Goal: Information Seeking & Learning: Learn about a topic

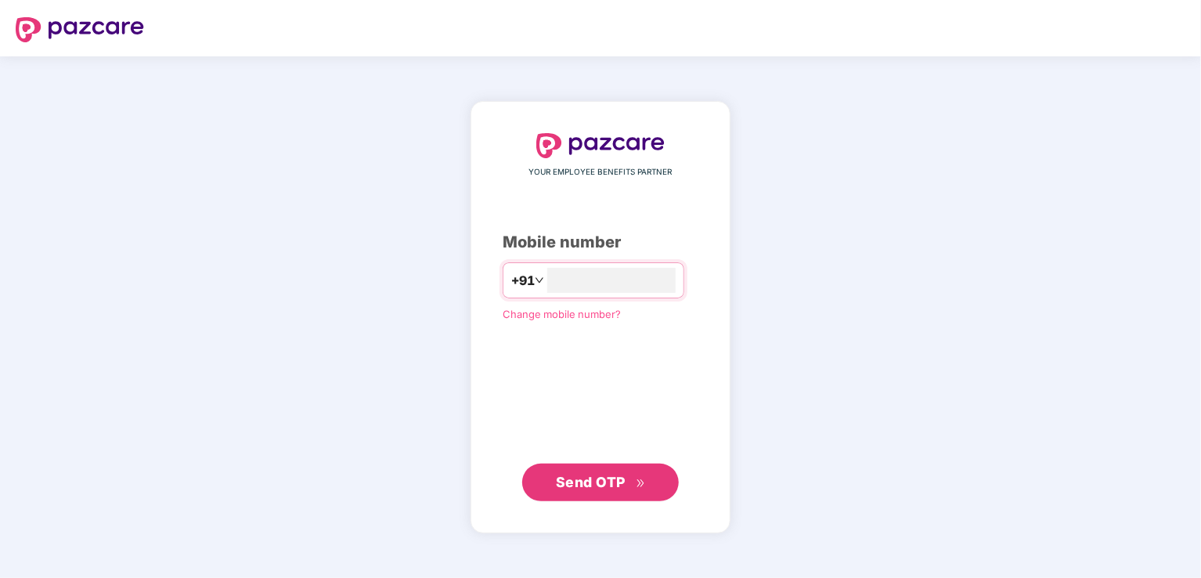
type input "**********"
click at [588, 482] on span "Send OTP" at bounding box center [591, 481] width 70 height 16
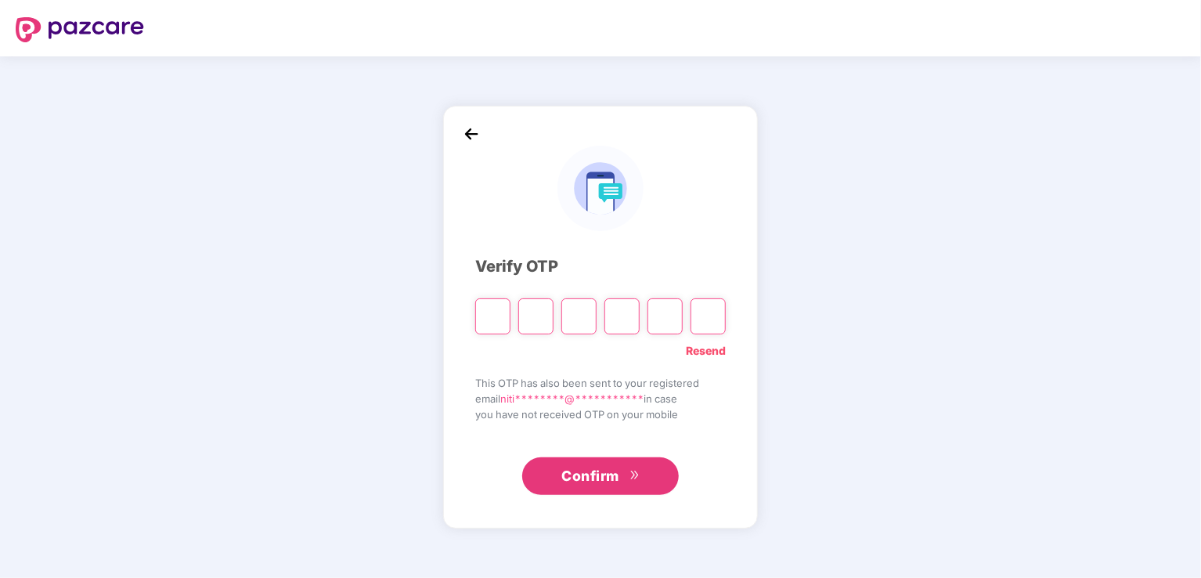
type input "*"
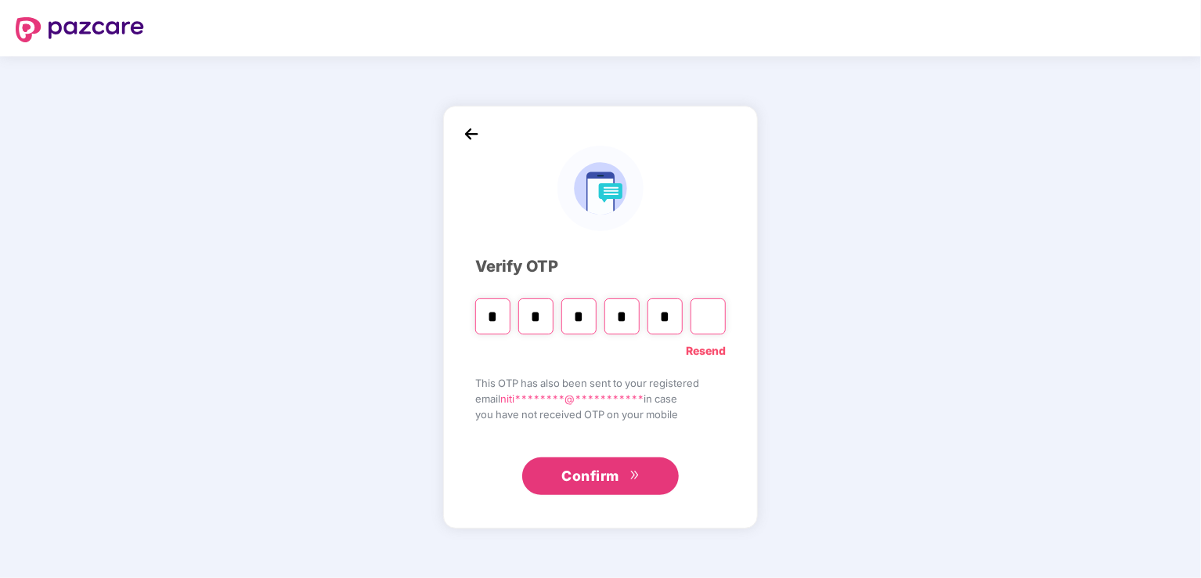
type input "*"
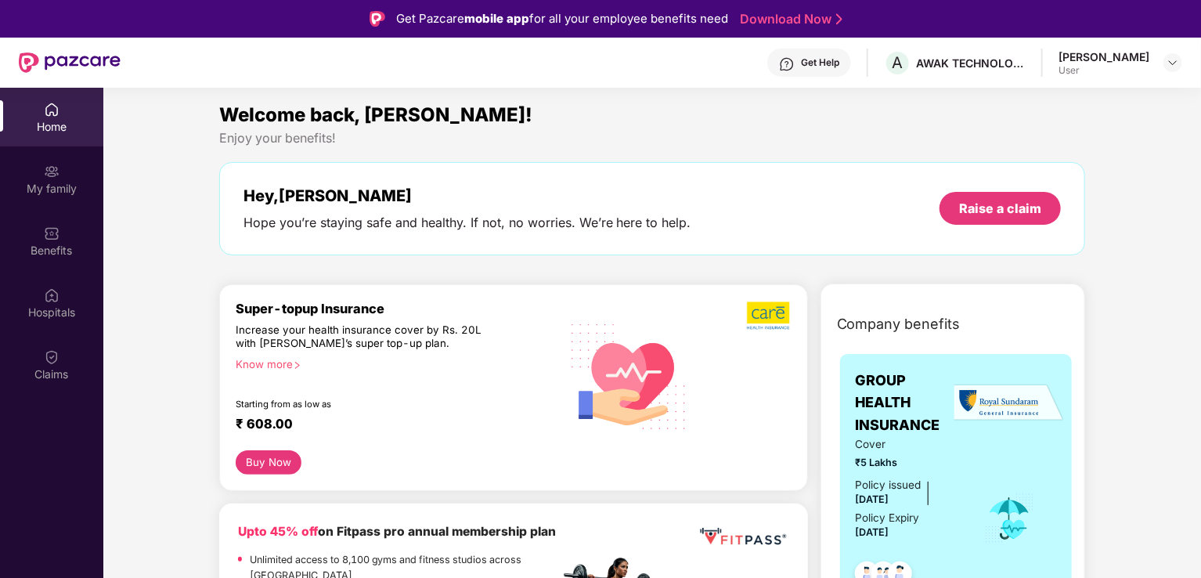
click at [255, 364] on div "Know more" at bounding box center [393, 363] width 315 height 11
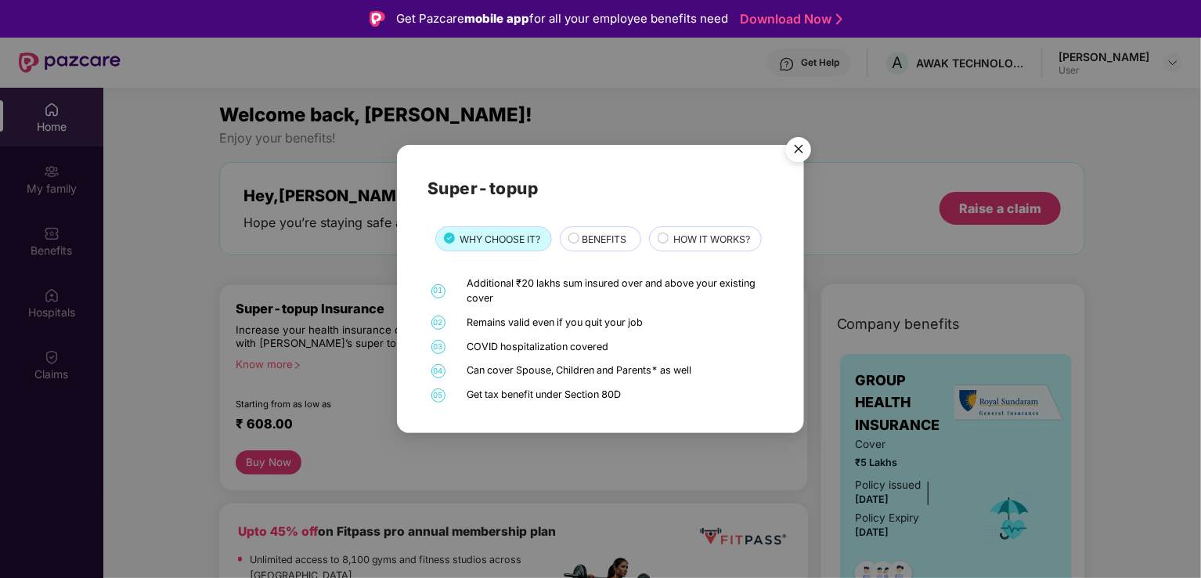
click at [618, 245] on span "BENEFITS" at bounding box center [604, 239] width 45 height 15
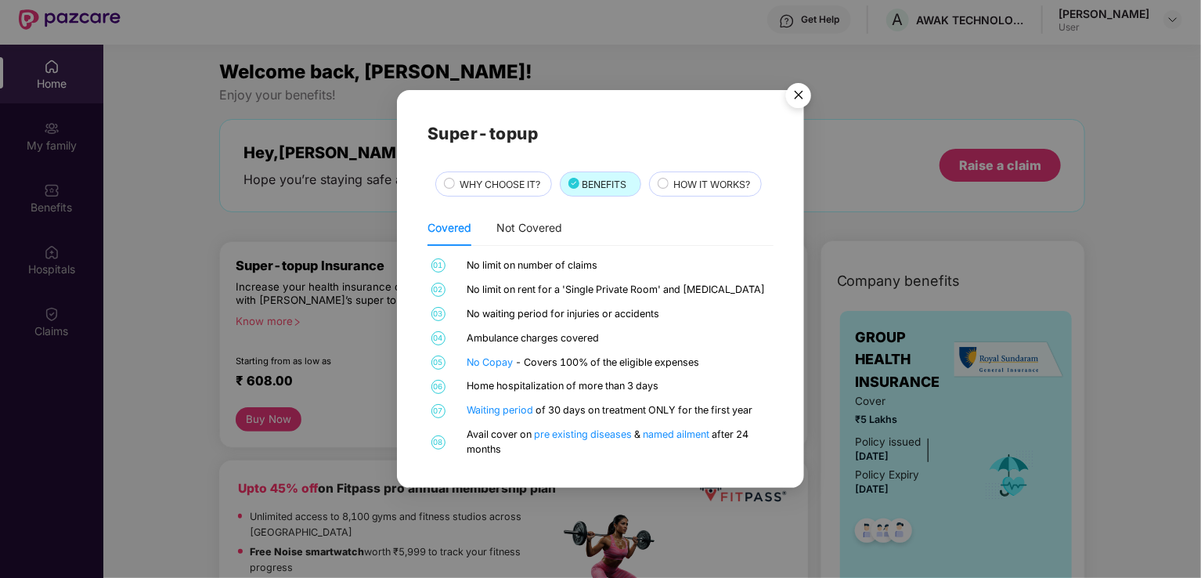
scroll to position [78, 0]
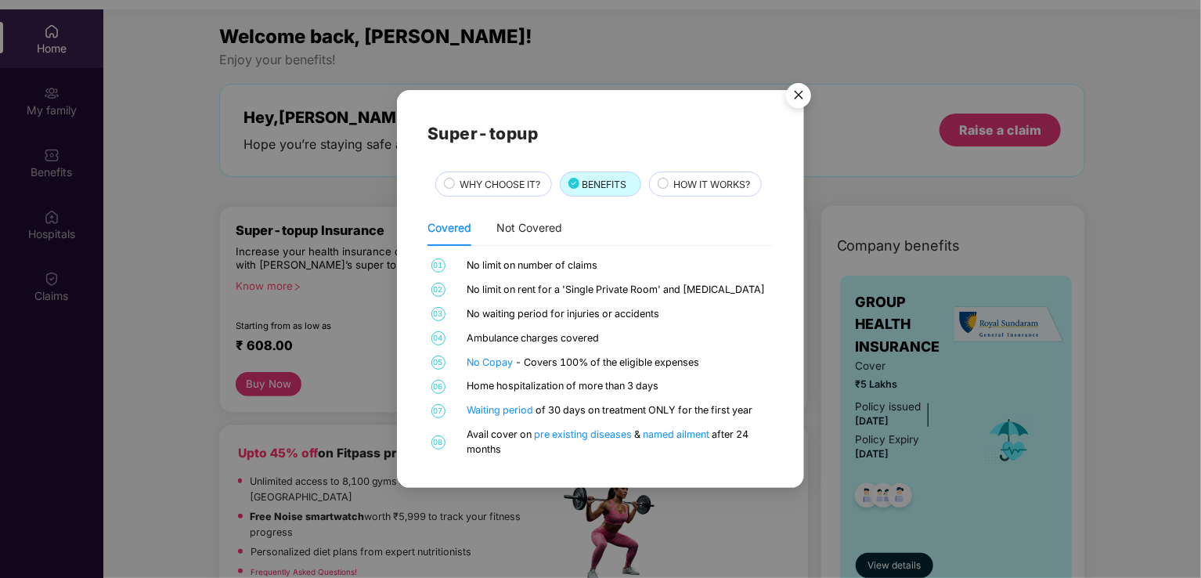
click at [702, 185] on span "HOW IT WORKS?" at bounding box center [711, 184] width 77 height 15
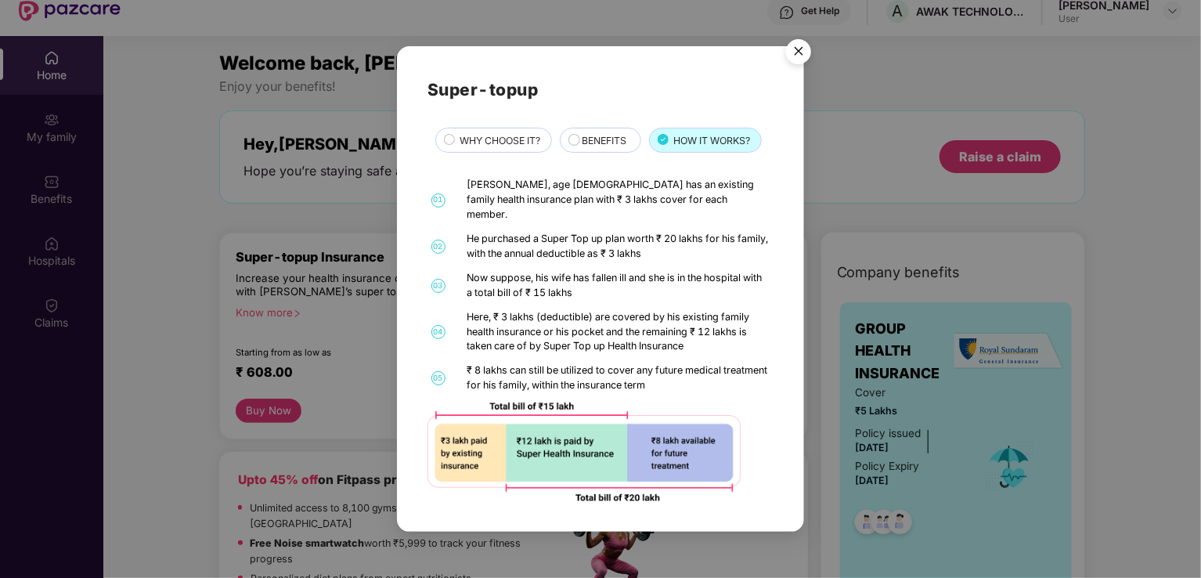
scroll to position [0, 0]
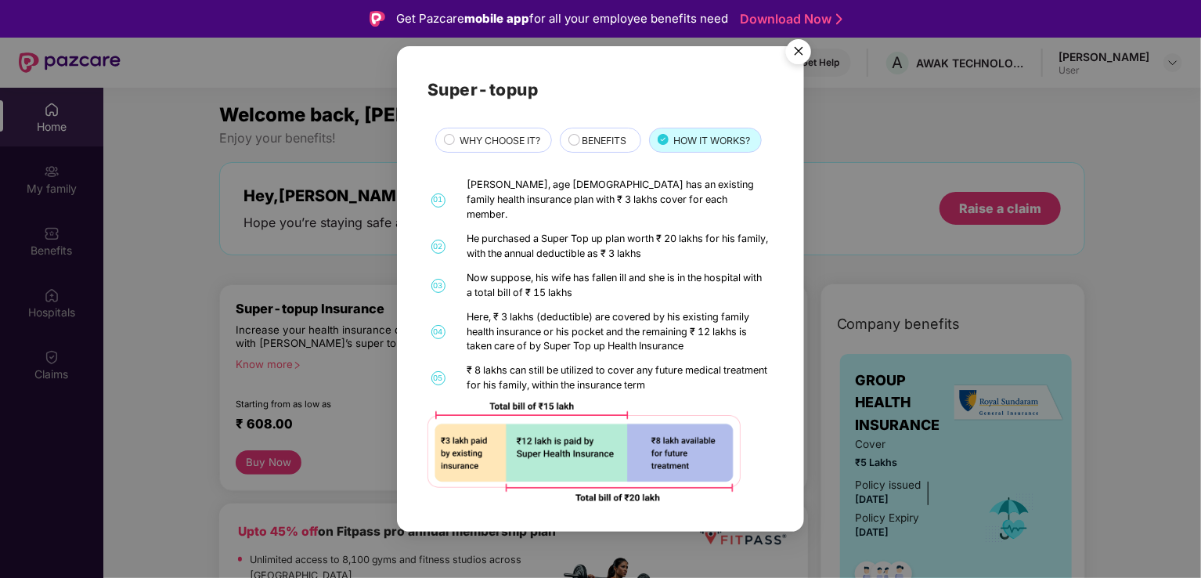
click at [802, 61] on img "Close" at bounding box center [799, 54] width 44 height 44
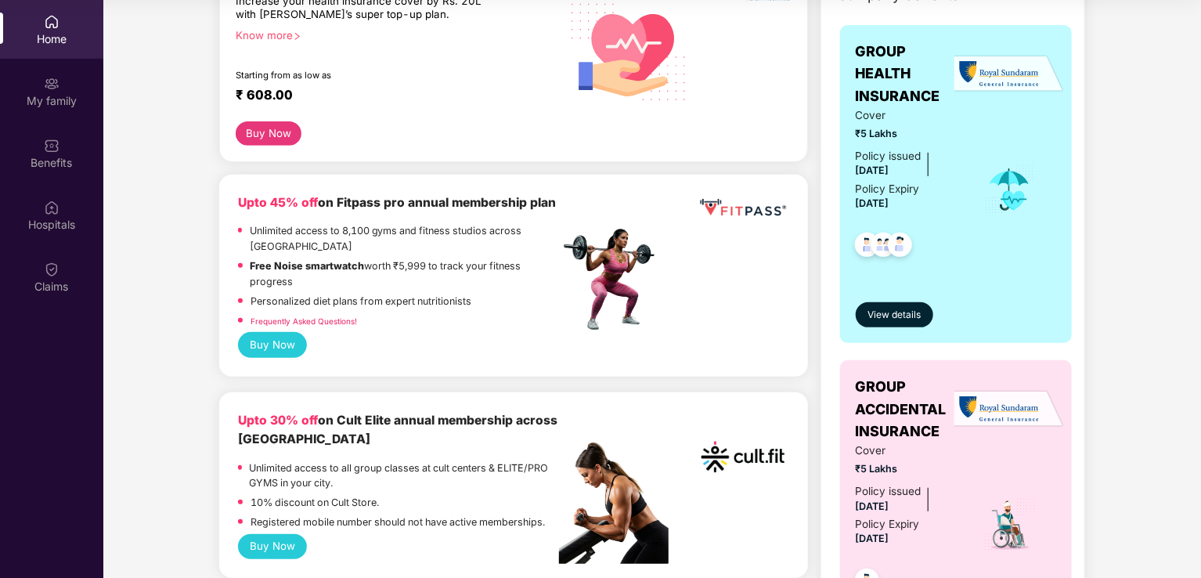
scroll to position [235, 0]
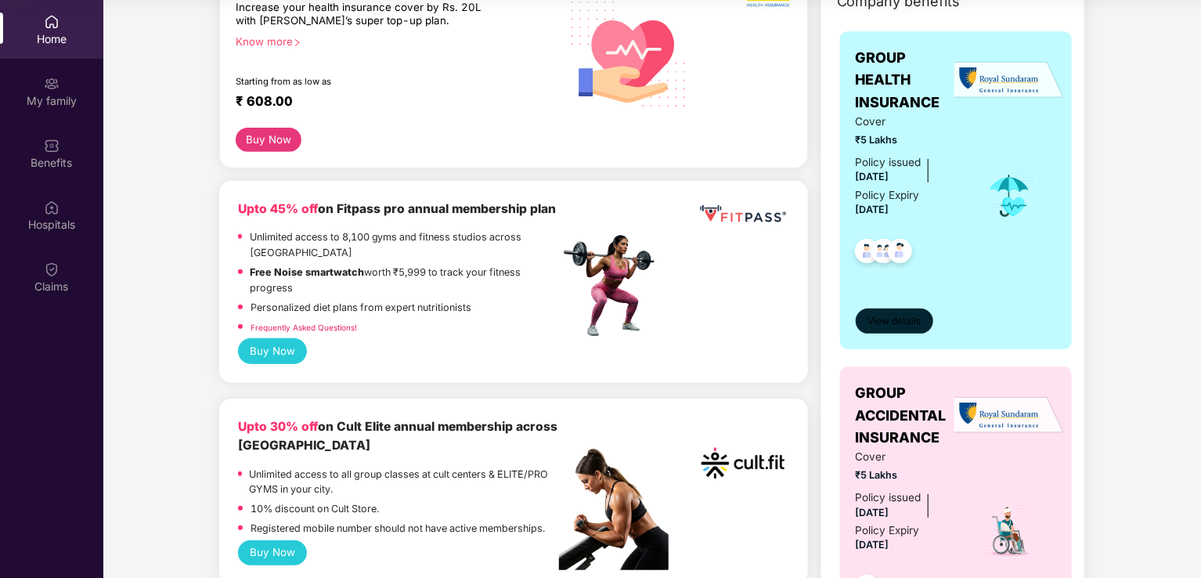
click at [886, 330] on button "View details" at bounding box center [895, 320] width 78 height 25
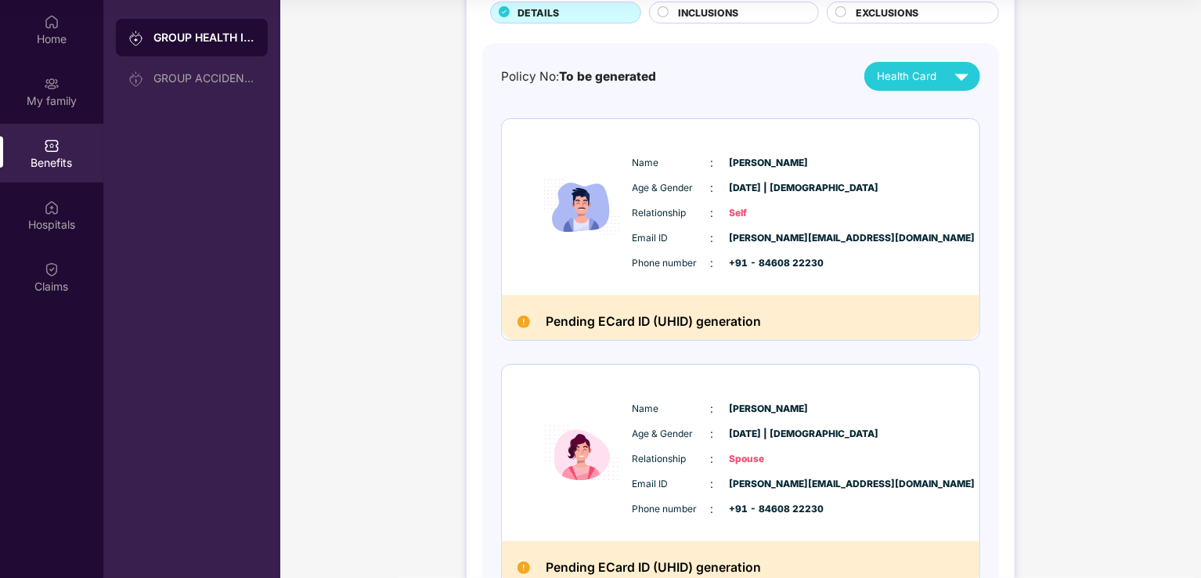
scroll to position [71, 0]
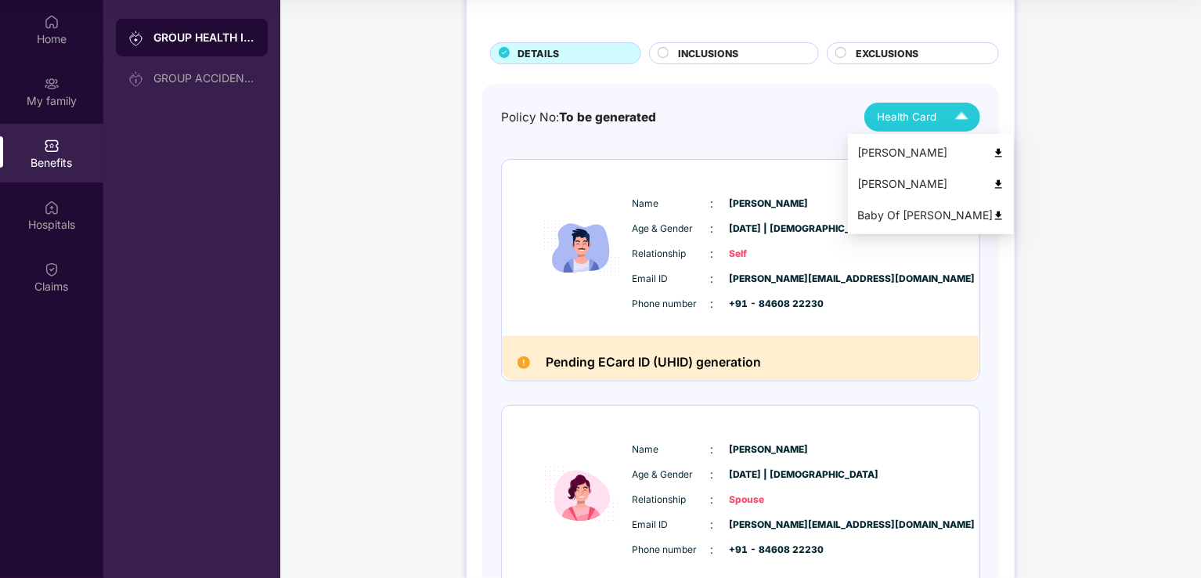
click at [972, 115] on img at bounding box center [961, 116] width 27 height 27
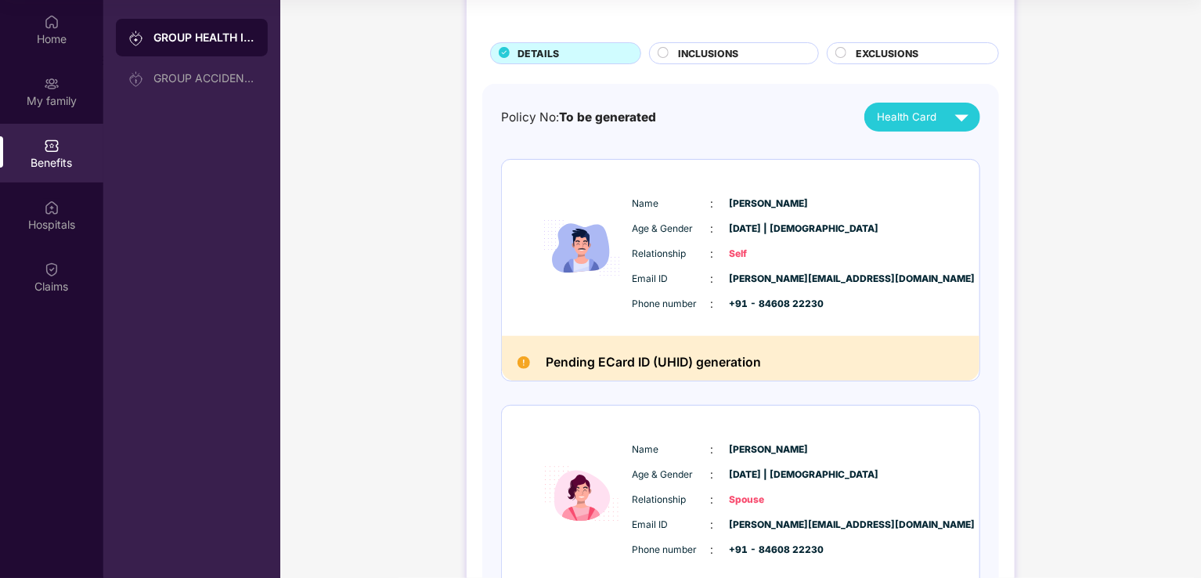
click at [1108, 106] on div "GROUP HEALTH INSURANCE DETAILS INCLUSIONS EXCLUSIONS Policy No: To be generated…" at bounding box center [740, 454] width 921 height 1034
click at [752, 53] on div "INCLUSIONS" at bounding box center [740, 54] width 140 height 17
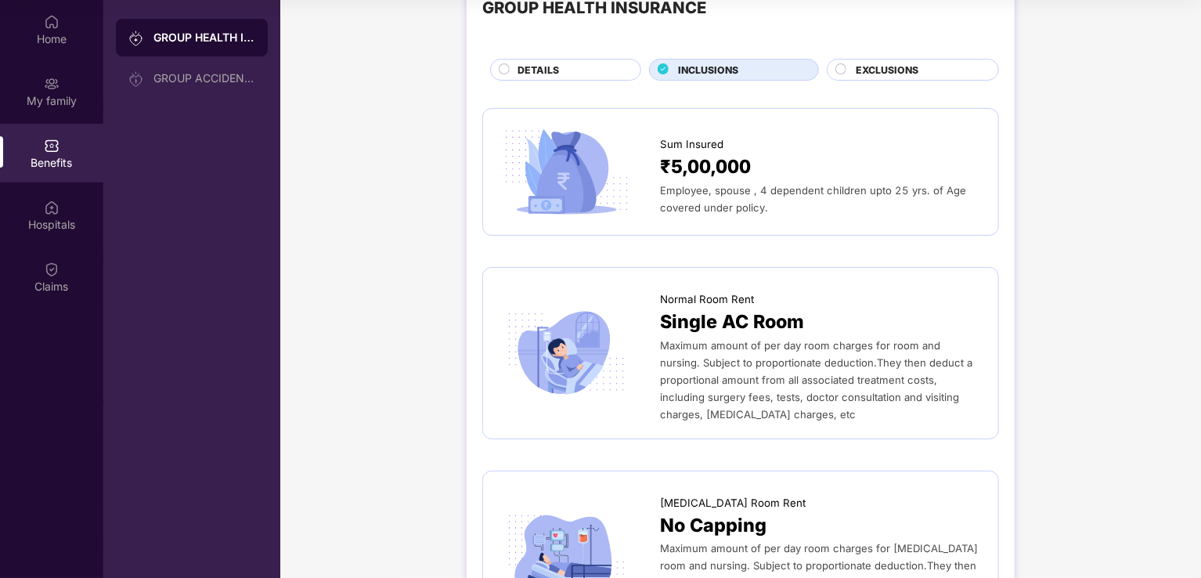
scroll to position [0, 0]
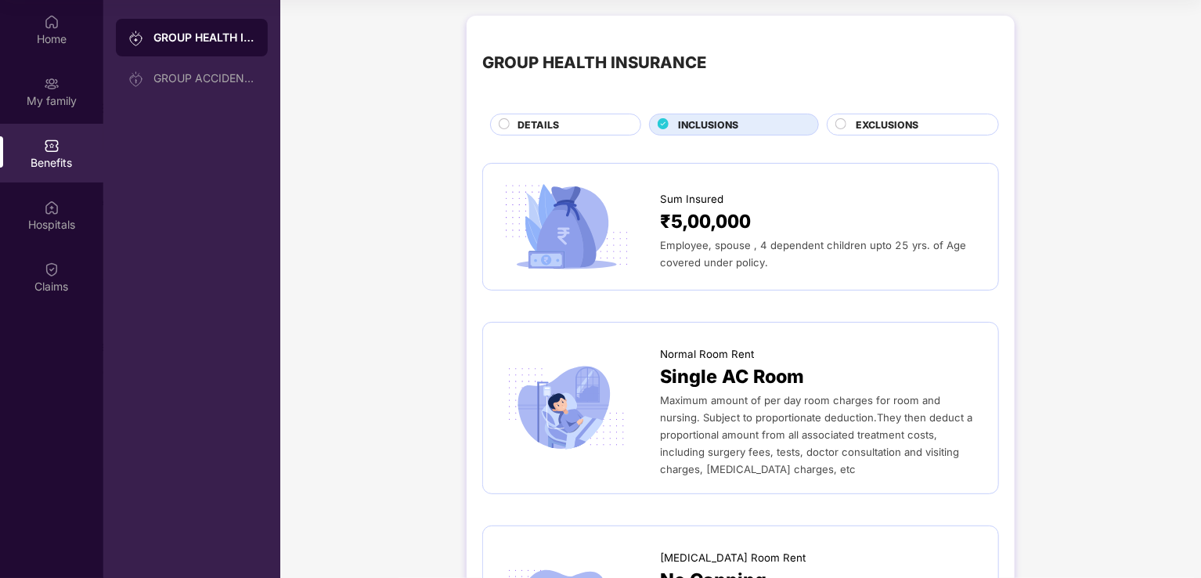
click at [862, 120] on span "EXCLUSIONS" at bounding box center [887, 124] width 63 height 15
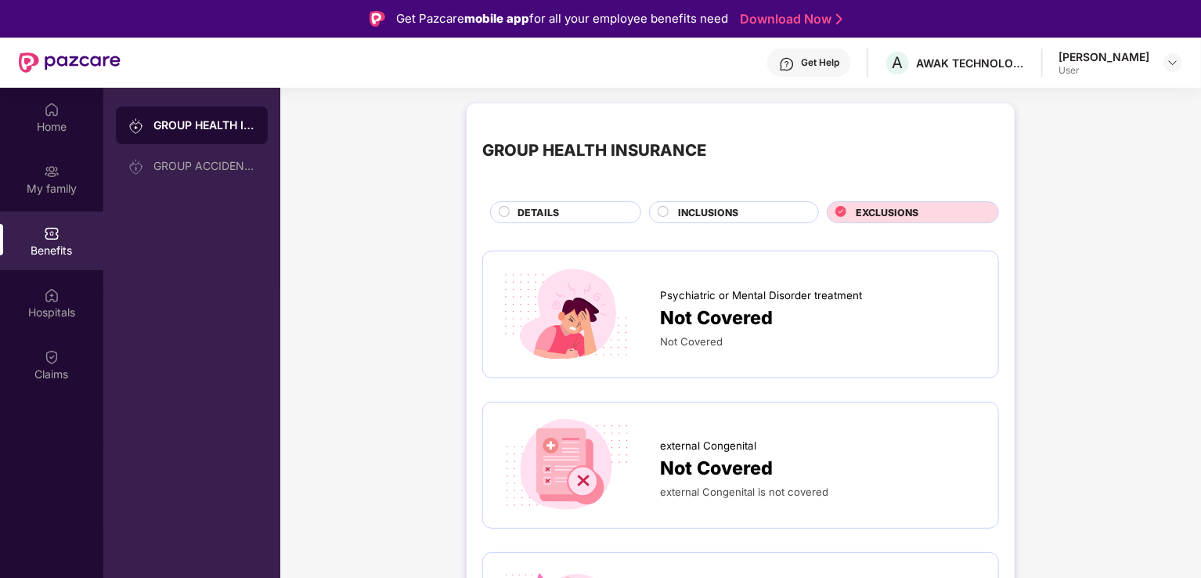
click at [594, 211] on div "DETAILS" at bounding box center [571, 213] width 123 height 17
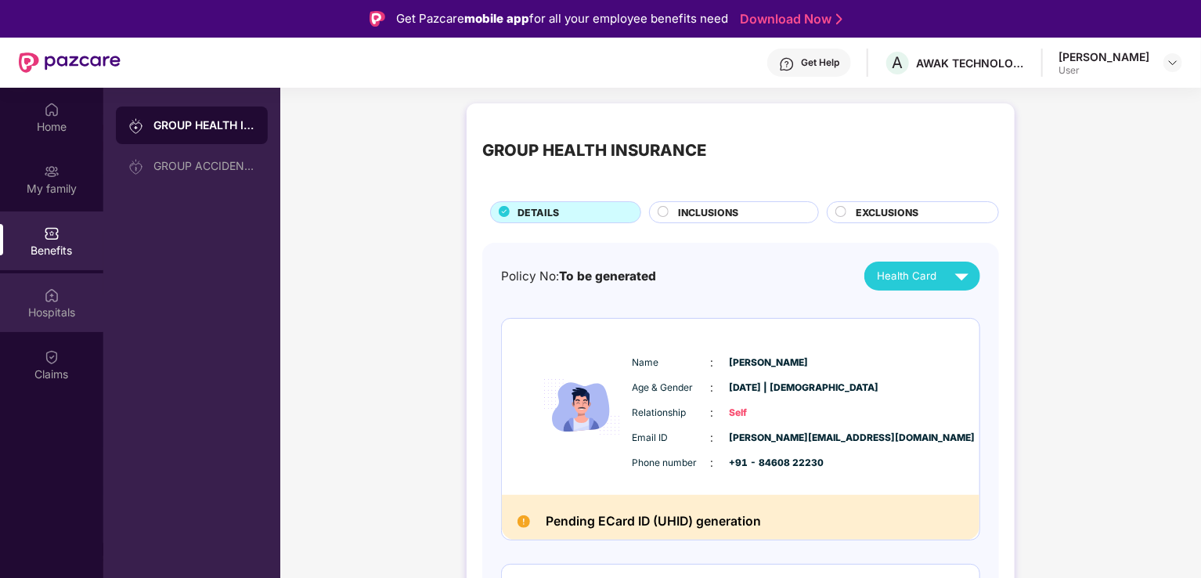
click at [30, 307] on div "Hospitals" at bounding box center [51, 313] width 103 height 16
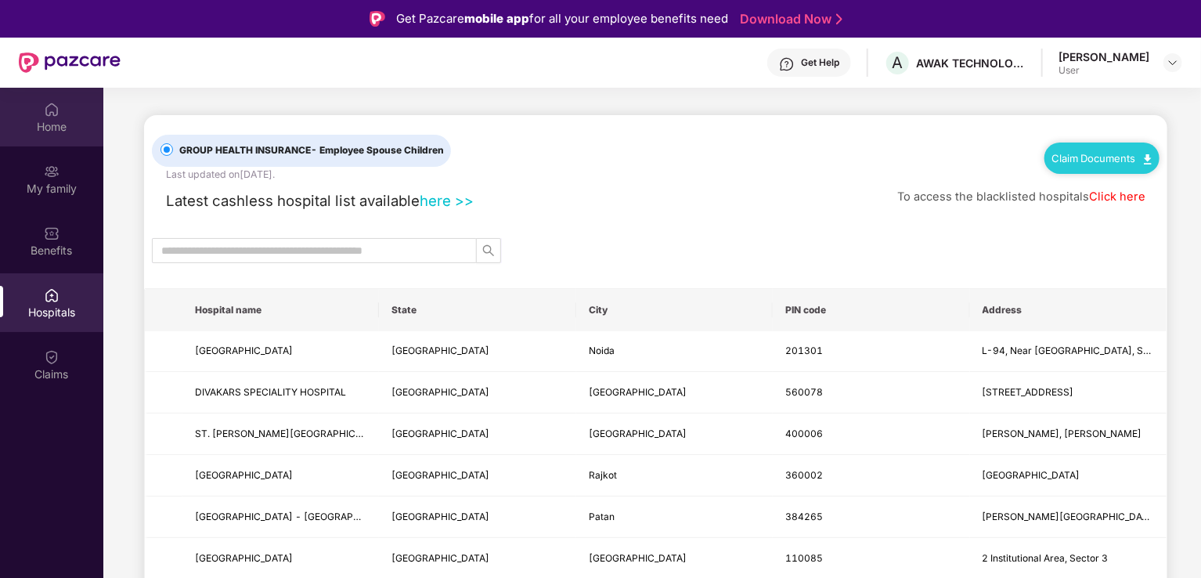
click at [47, 128] on div "Home" at bounding box center [51, 127] width 103 height 16
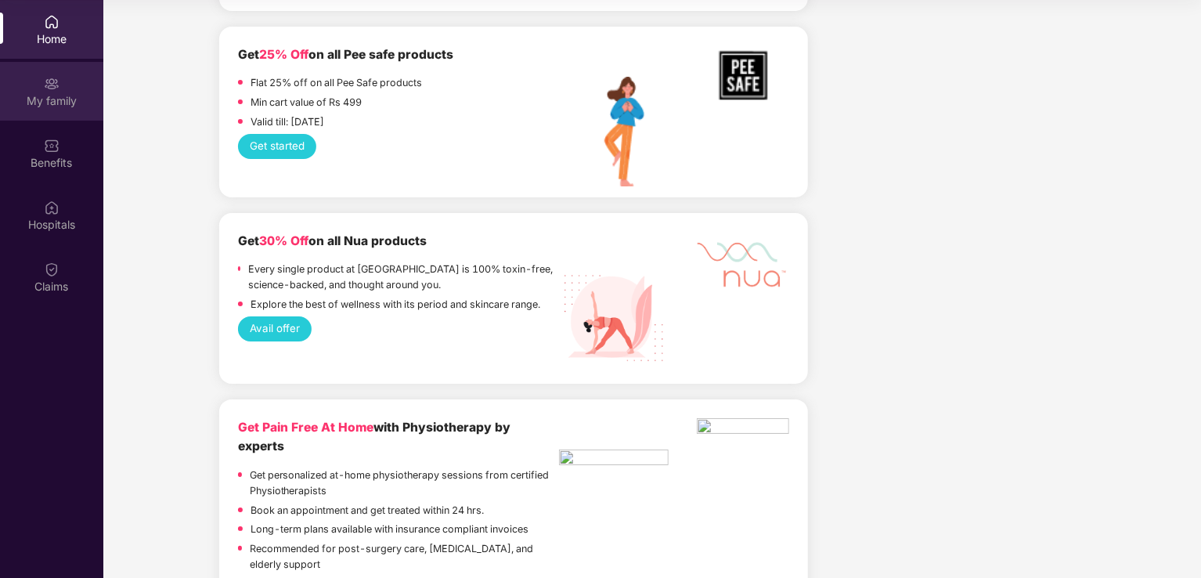
scroll to position [2697, 0]
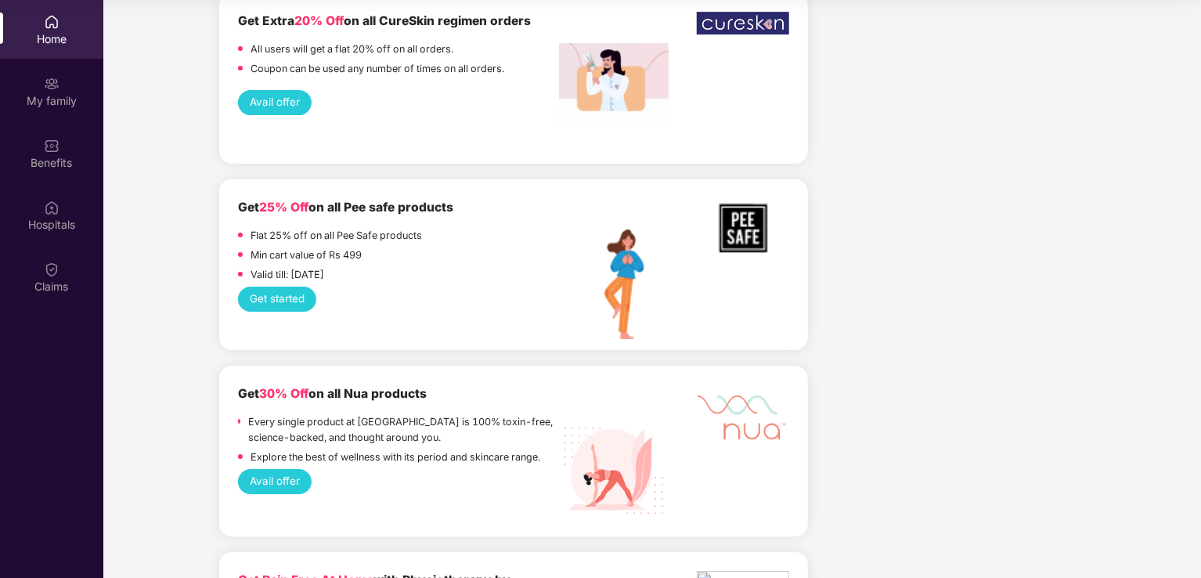
click at [36, 31] on div "Home" at bounding box center [51, 39] width 103 height 16
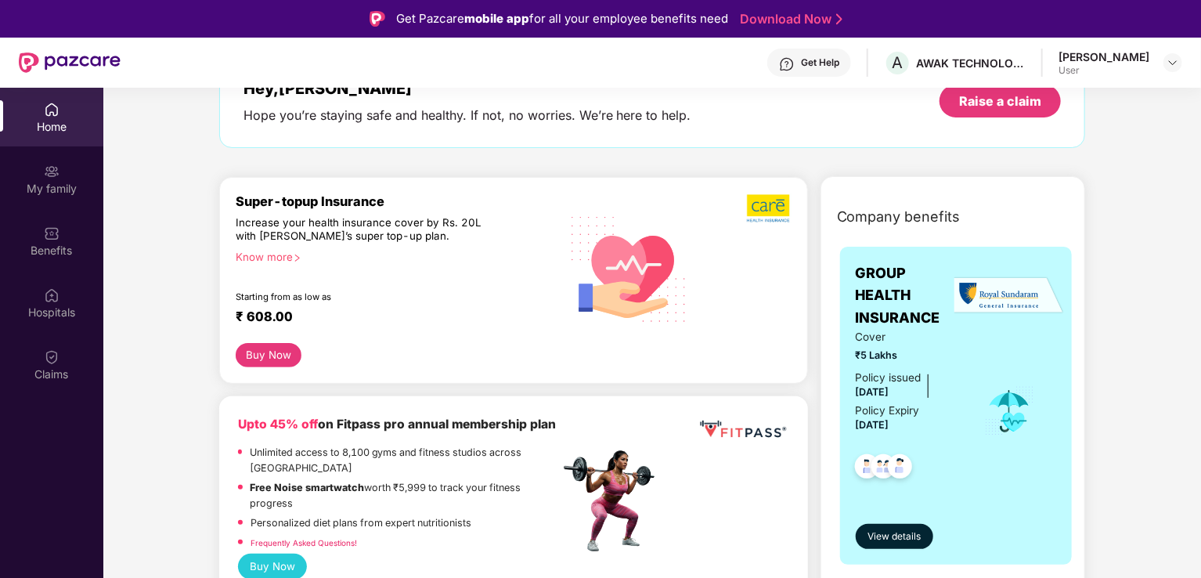
scroll to position [235, 0]
